Goal: Find specific page/section: Find specific page/section

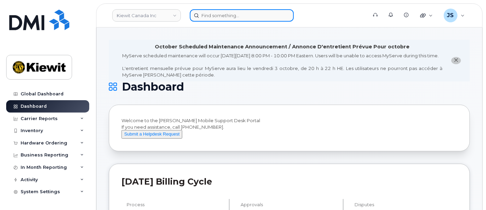
click at [228, 19] on input at bounding box center [242, 15] width 104 height 12
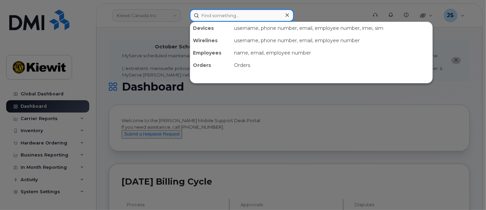
paste input "548078"
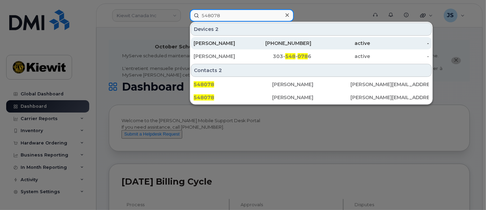
type input "548078"
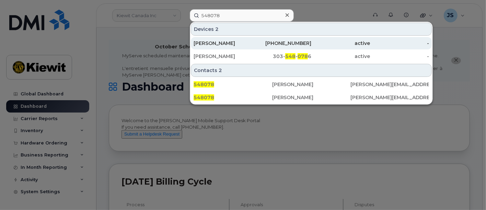
click at [233, 41] on div "[PERSON_NAME]" at bounding box center [222, 43] width 59 height 7
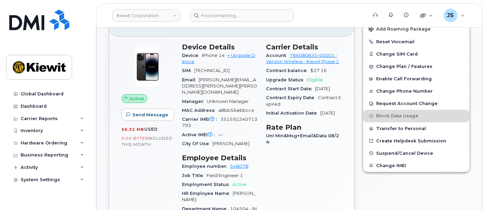
scroll to position [188, 0]
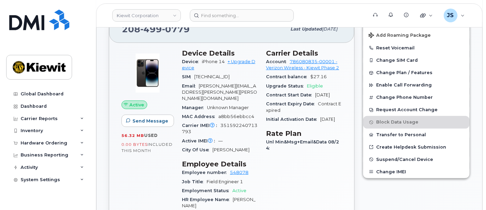
drag, startPoint x: 225, startPoint y: 61, endPoint x: 198, endPoint y: 62, distance: 27.1
click at [198, 62] on div "Device iPhone 14 + Upgrade Device" at bounding box center [220, 64] width 76 height 15
copy span "iPhone 14"
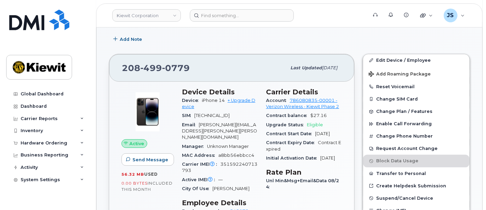
scroll to position [111, 0]
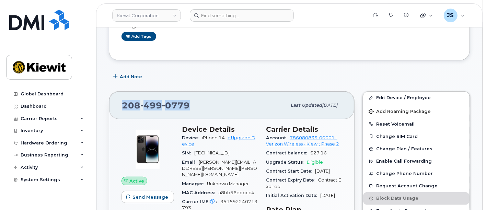
drag, startPoint x: 196, startPoint y: 99, endPoint x: 120, endPoint y: 104, distance: 76.3
click at [120, 104] on div "208 499 0779 Last updated Sep 06, 2025" at bounding box center [231, 105] width 245 height 27
copy span "208 499 0779"
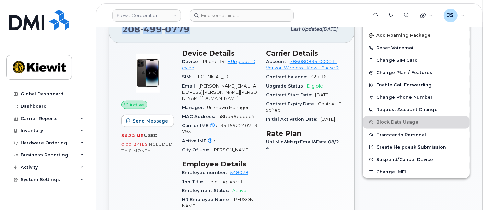
scroll to position [35, 0]
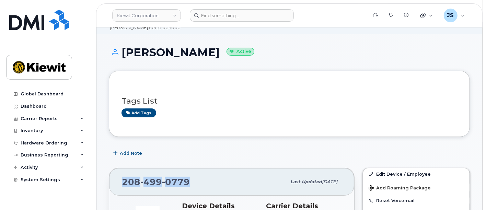
drag, startPoint x: 243, startPoint y: 51, endPoint x: 118, endPoint y: 50, distance: 124.8
click at [118, 50] on h1 "JONATHAN HAGERTY Active" at bounding box center [289, 52] width 361 height 12
copy h1 "[PERSON_NAME]"
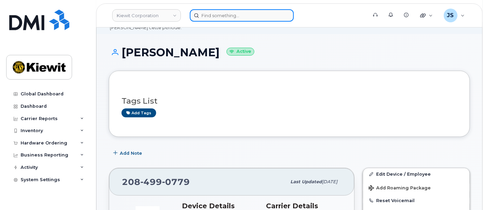
click at [225, 14] on input at bounding box center [242, 15] width 104 height 12
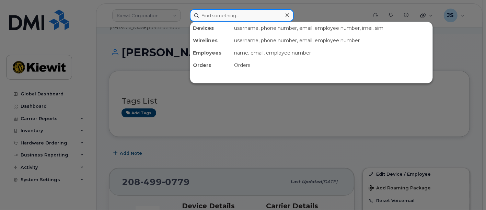
paste input "[PERSON_NAME]"
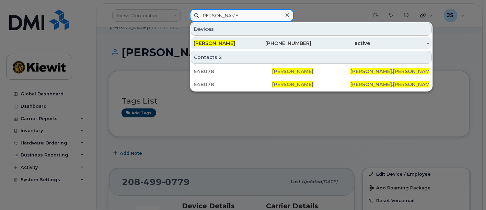
type input "[PERSON_NAME]"
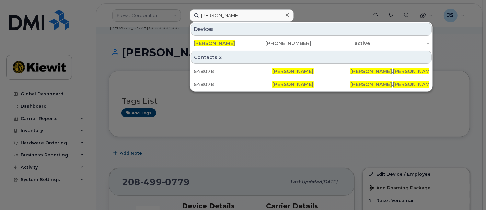
drag, startPoint x: 247, startPoint y: 40, endPoint x: 205, endPoint y: 33, distance: 42.9
click at [247, 40] on div "[PERSON_NAME]" at bounding box center [222, 43] width 59 height 7
